Goal: Task Accomplishment & Management: Use online tool/utility

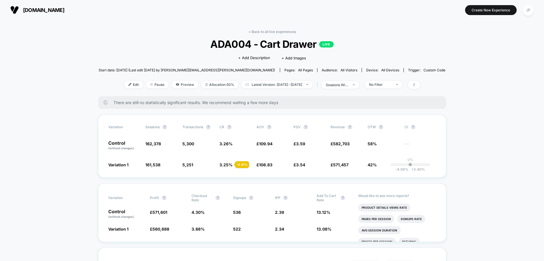
scroll to position [0, 0]
click at [277, 31] on link "< Back to all live experiences" at bounding box center [271, 31] width 47 height 4
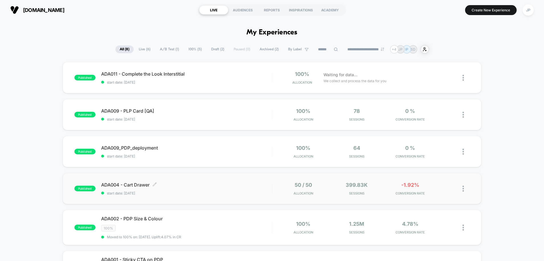
click at [176, 189] on div "ADA004 - Cart Drawer Click to edit experience details Click to edit experience …" at bounding box center [186, 188] width 171 height 13
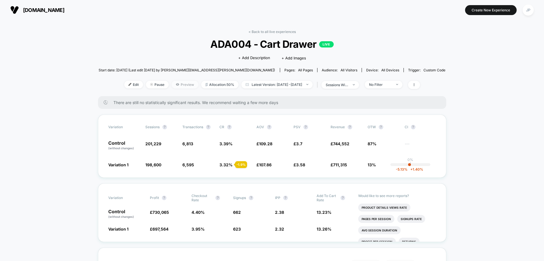
click at [174, 86] on span "Preview" at bounding box center [184, 85] width 27 height 8
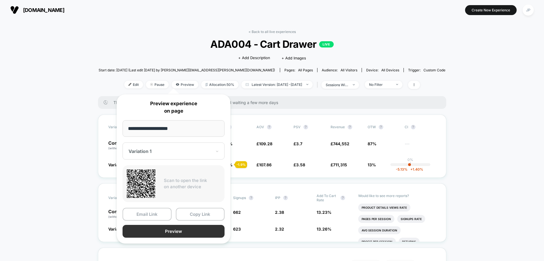
click at [180, 230] on button "Preview" at bounding box center [173, 231] width 102 height 13
